Goal: Task Accomplishment & Management: Complete application form

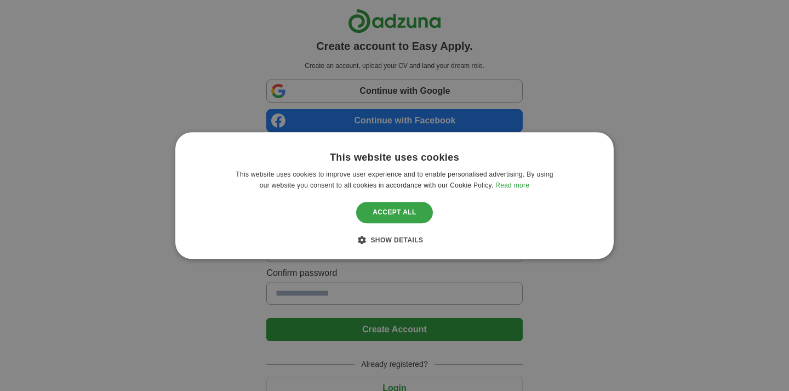
click at [387, 212] on div "Accept all" at bounding box center [394, 212] width 77 height 21
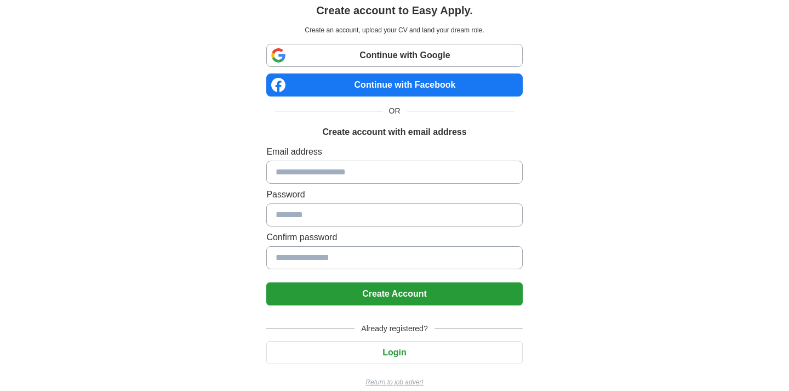
scroll to position [39, 0]
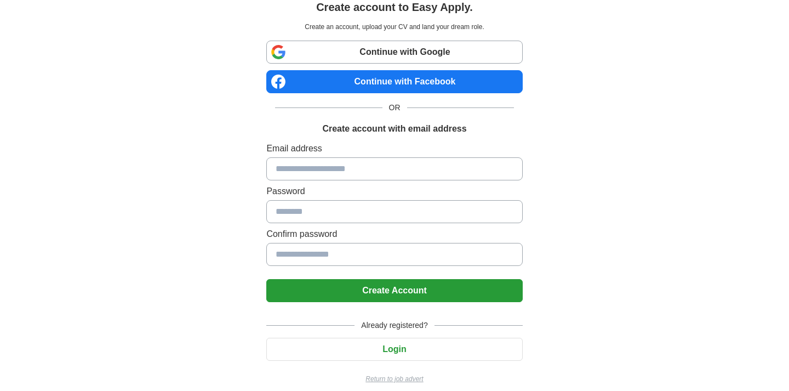
click at [289, 165] on input at bounding box center [394, 168] width 256 height 23
click at [298, 168] on input at bounding box center [394, 168] width 256 height 23
click at [224, 173] on div "Create account to Easy Apply. Create an account, upload your CV and land your d…" at bounding box center [395, 181] width 684 height 440
click at [299, 165] on input at bounding box center [394, 168] width 256 height 23
click at [230, 238] on div "Create account to Easy Apply. Create an account, upload your CV and land your d…" at bounding box center [395, 181] width 684 height 440
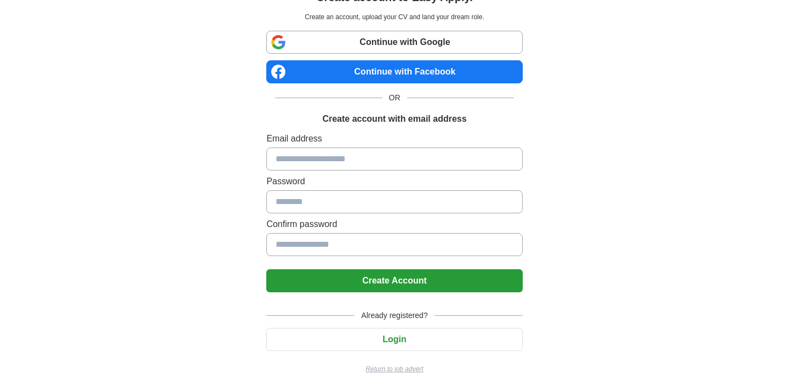
scroll to position [49, 0]
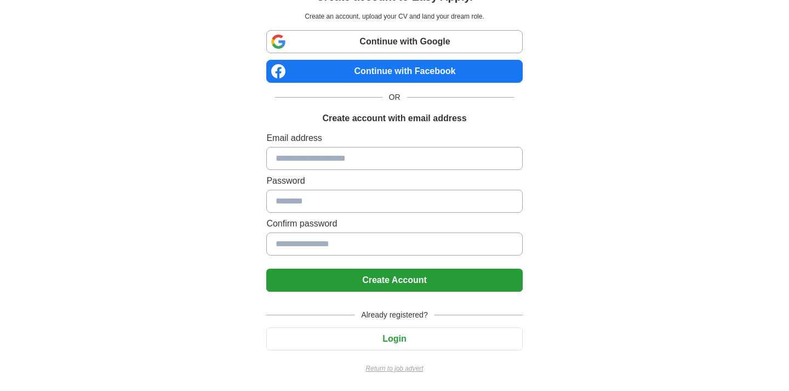
click at [316, 156] on input at bounding box center [394, 158] width 256 height 23
type input "**********"
type input "*"
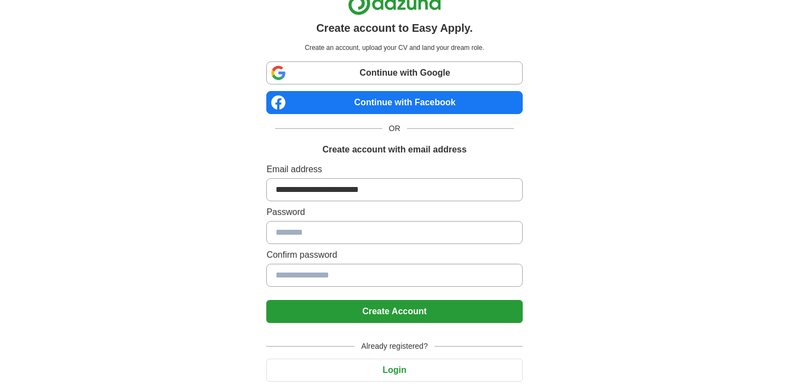
scroll to position [0, 0]
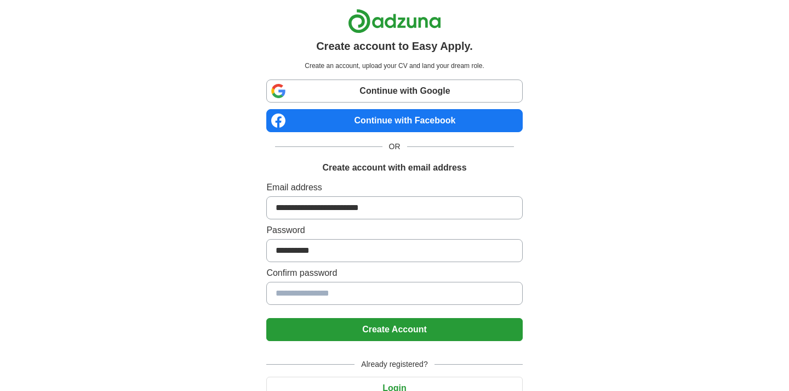
type input "**********"
click at [346, 324] on button "Create Account" at bounding box center [394, 329] width 256 height 23
